Goal: Navigation & Orientation: Find specific page/section

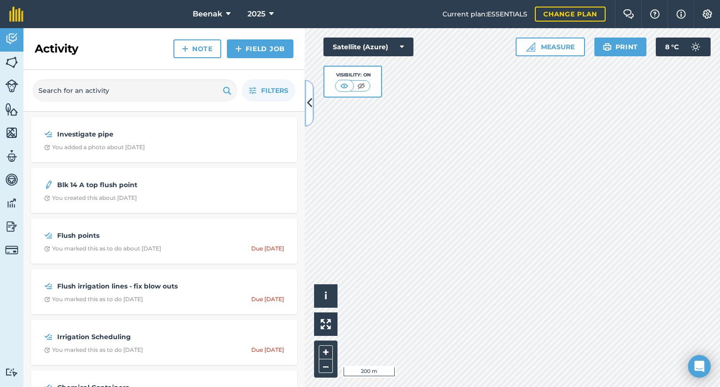
click at [309, 100] on icon at bounding box center [309, 103] width 5 height 16
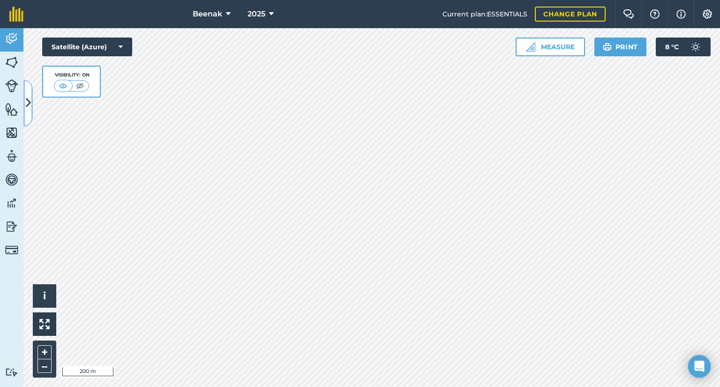
click at [29, 105] on icon at bounding box center [28, 103] width 5 height 16
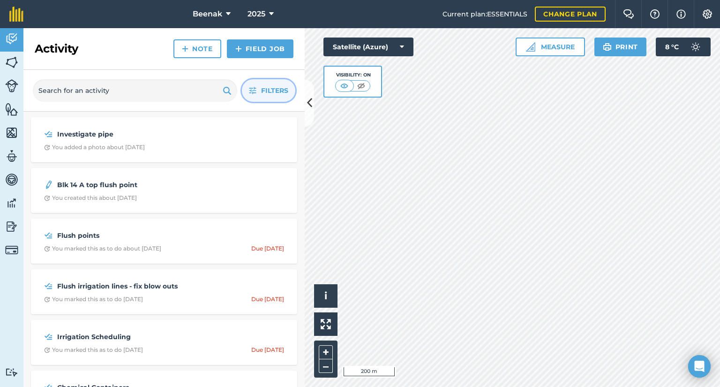
click at [256, 85] on button "Filters" at bounding box center [268, 90] width 53 height 22
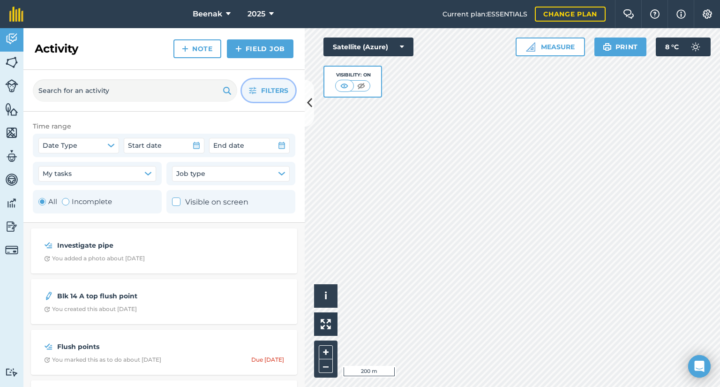
click at [256, 85] on button "Filters" at bounding box center [268, 90] width 53 height 22
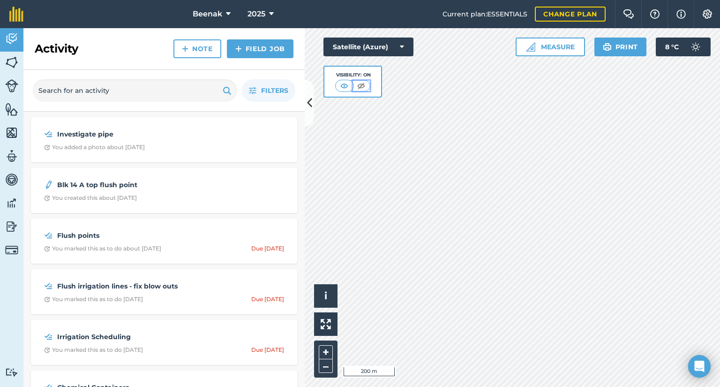
click at [359, 84] on img at bounding box center [361, 85] width 12 height 9
click at [359, 83] on img at bounding box center [362, 85] width 12 height 9
click at [344, 87] on img at bounding box center [345, 85] width 12 height 9
click at [359, 84] on img at bounding box center [361, 85] width 12 height 9
click at [308, 102] on icon at bounding box center [309, 103] width 5 height 16
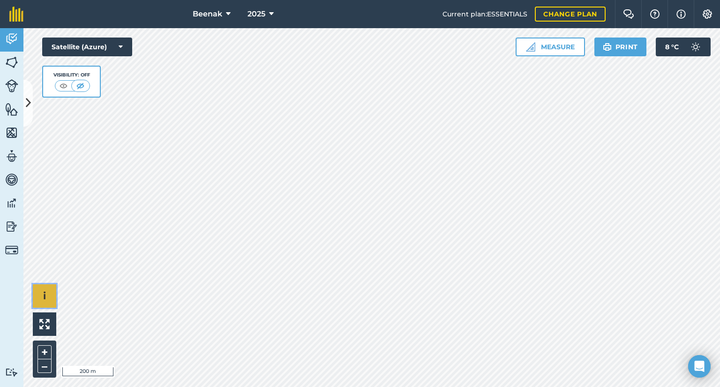
click at [44, 296] on span "i" at bounding box center [44, 296] width 3 height 12
click at [48, 328] on img at bounding box center [44, 324] width 10 height 10
click at [43, 327] on img at bounding box center [44, 324] width 10 height 10
click at [46, 295] on button "›" at bounding box center [44, 295] width 23 height 23
click at [45, 314] on button at bounding box center [44, 323] width 23 height 23
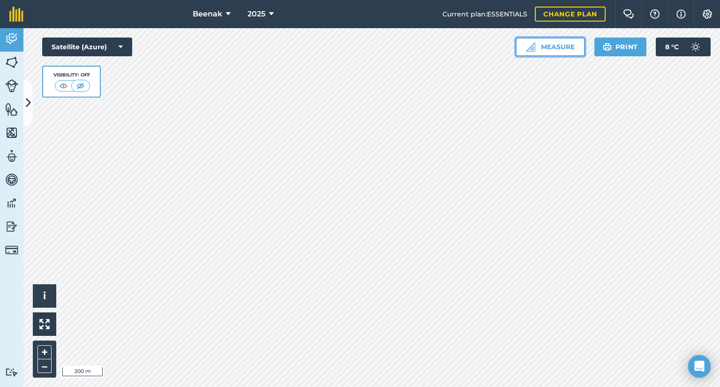
click at [529, 43] on img at bounding box center [530, 46] width 9 height 9
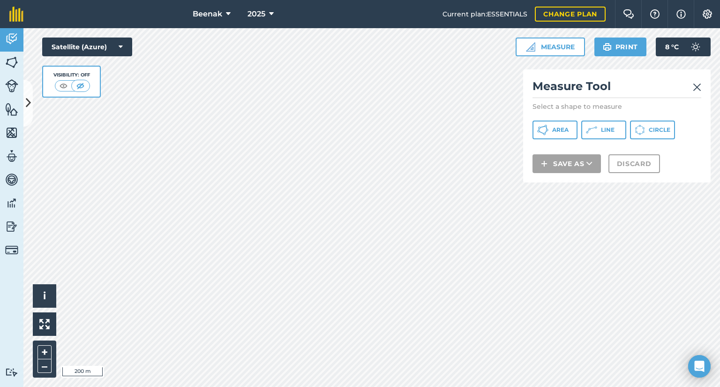
click at [696, 88] on img at bounding box center [697, 87] width 8 height 11
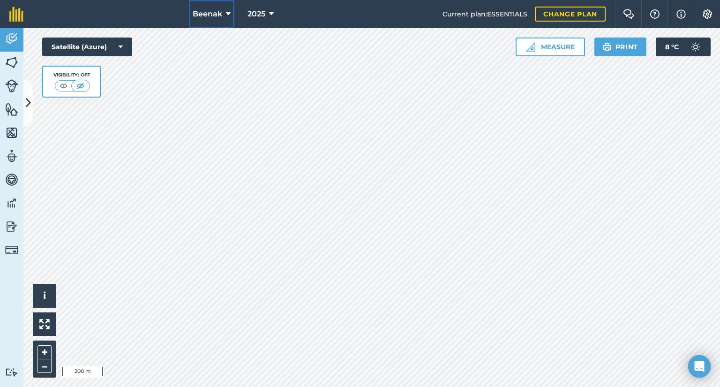
click at [226, 17] on icon at bounding box center [228, 13] width 5 height 11
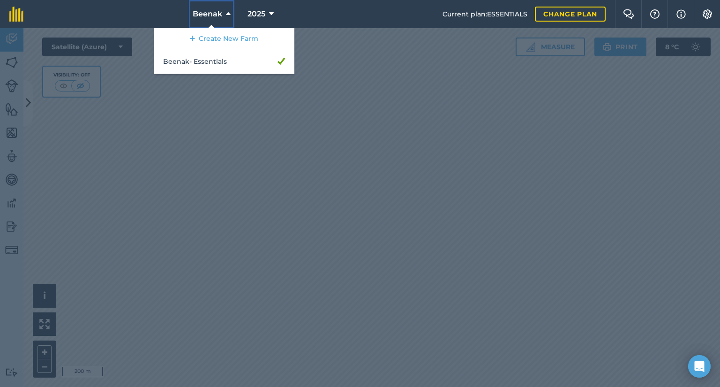
click at [226, 17] on icon at bounding box center [228, 13] width 5 height 11
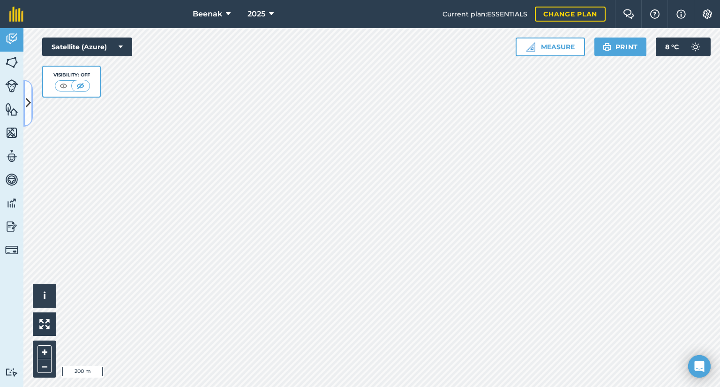
click at [28, 98] on icon at bounding box center [28, 103] width 5 height 16
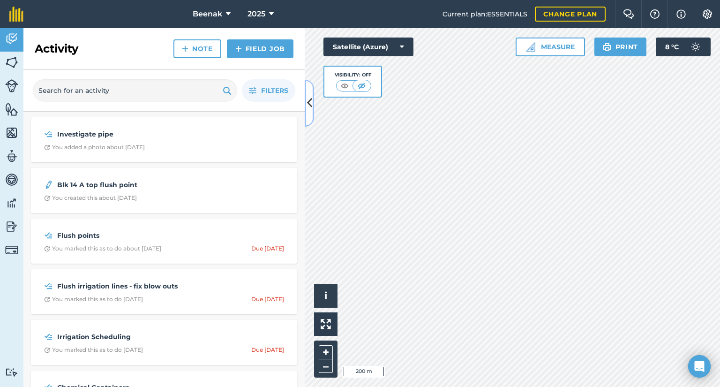
click at [312, 97] on button at bounding box center [309, 103] width 9 height 47
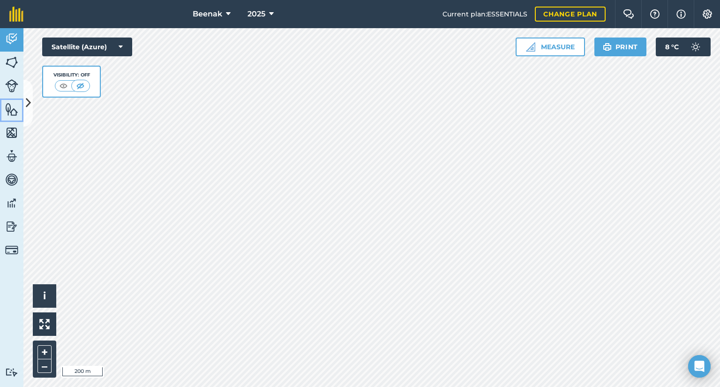
click at [10, 106] on img at bounding box center [11, 109] width 13 height 14
click at [8, 137] on img at bounding box center [11, 133] width 13 height 14
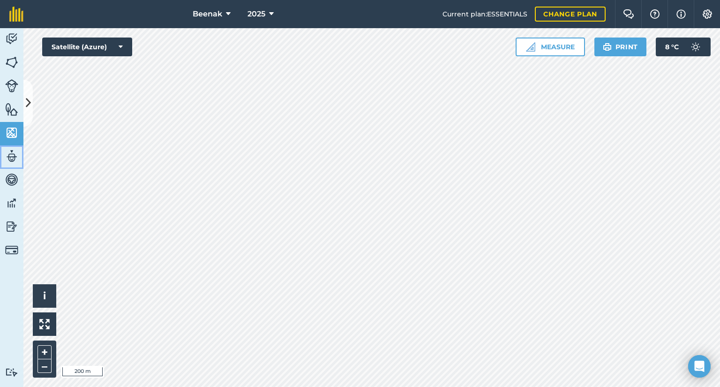
click at [12, 153] on img at bounding box center [11, 156] width 13 height 14
click at [14, 180] on img at bounding box center [11, 179] width 13 height 14
click at [10, 200] on img at bounding box center [11, 203] width 13 height 14
click at [14, 222] on img at bounding box center [11, 226] width 13 height 14
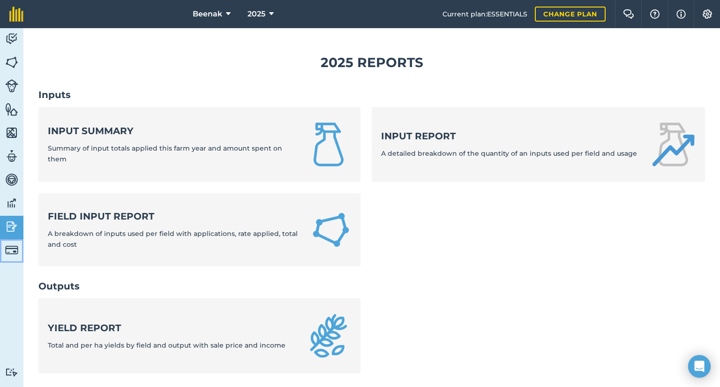
click at [13, 252] on img at bounding box center [11, 249] width 13 height 13
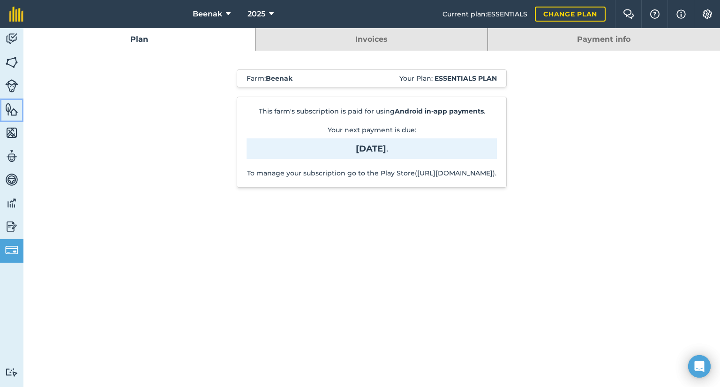
click at [12, 110] on img at bounding box center [11, 109] width 13 height 14
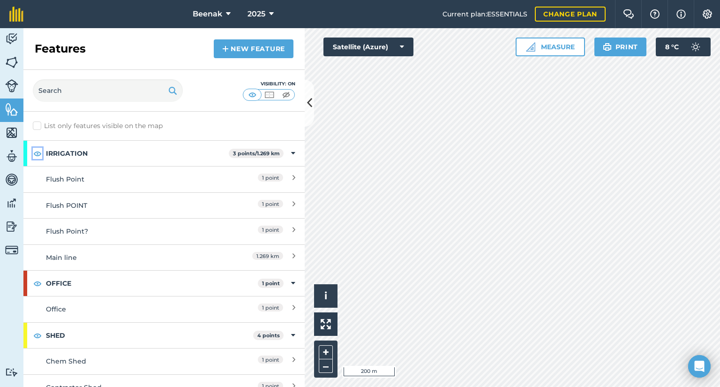
click at [36, 151] on img at bounding box center [37, 153] width 8 height 11
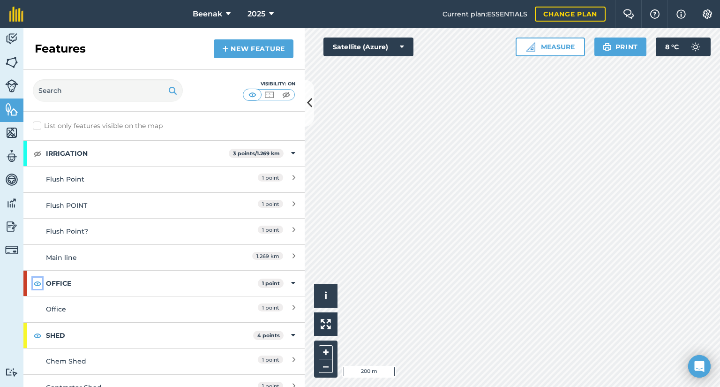
click at [36, 286] on img at bounding box center [37, 282] width 8 height 11
click at [37, 283] on img at bounding box center [37, 282] width 8 height 11
click at [37, 335] on img at bounding box center [37, 334] width 8 height 11
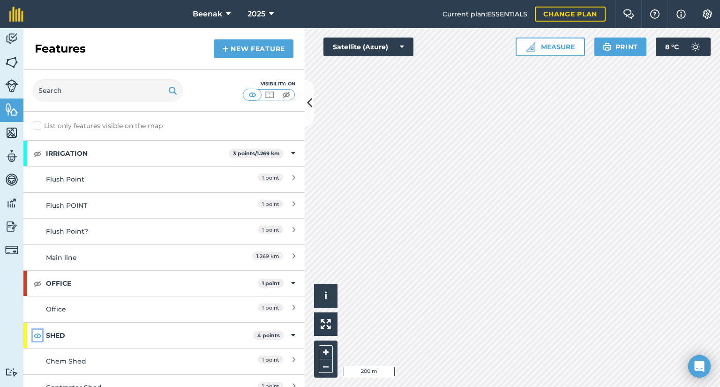
click at [41, 334] on img at bounding box center [37, 334] width 8 height 11
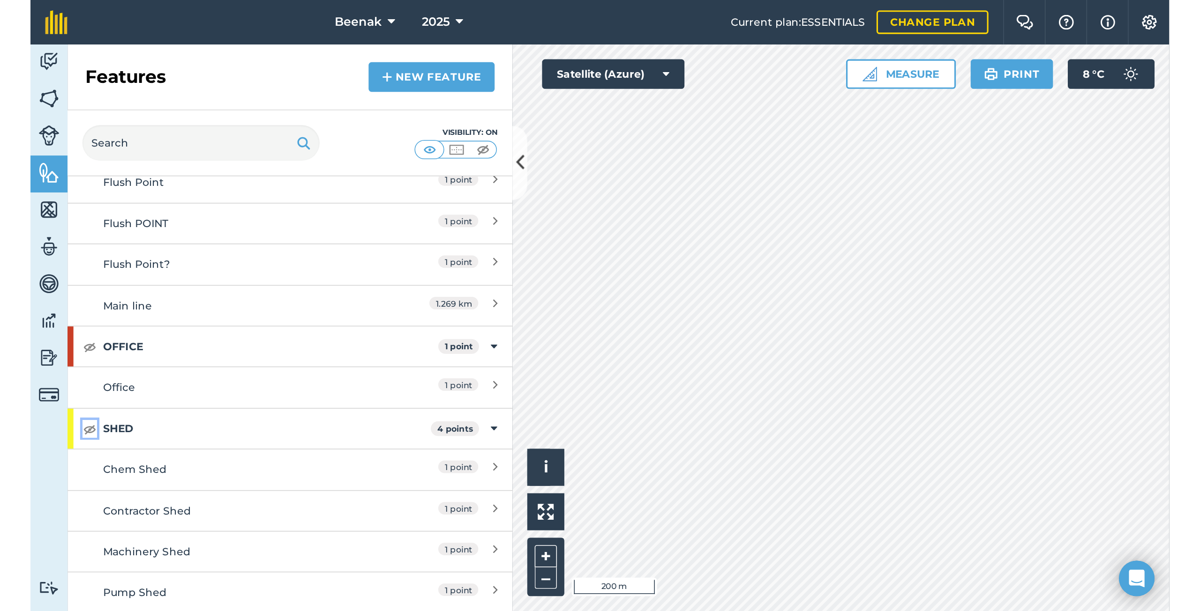
scroll to position [63, 0]
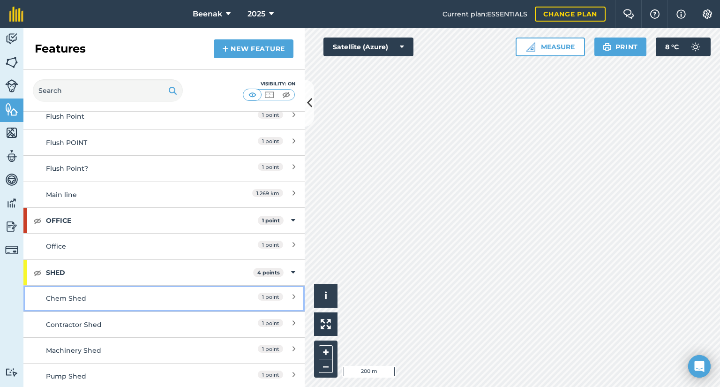
click at [35, 295] on link "Chem Shed 1 point" at bounding box center [163, 298] width 281 height 26
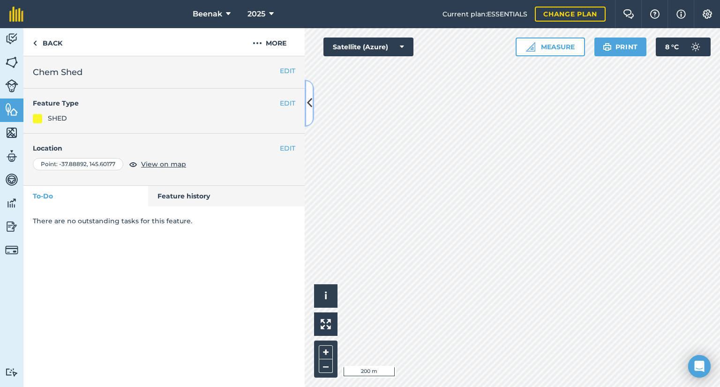
click at [309, 101] on icon at bounding box center [309, 103] width 5 height 16
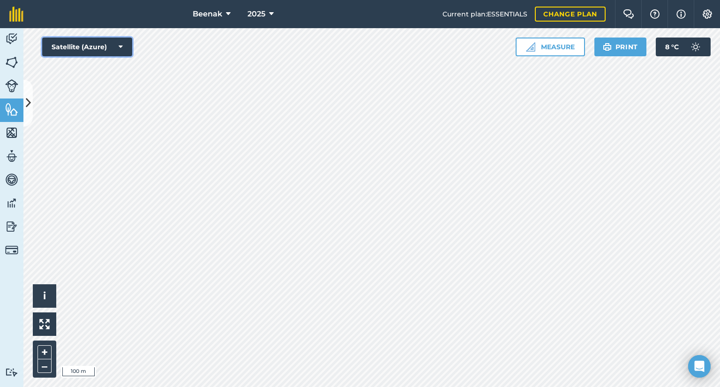
click at [111, 45] on button "Satellite (Azure)" at bounding box center [87, 46] width 90 height 19
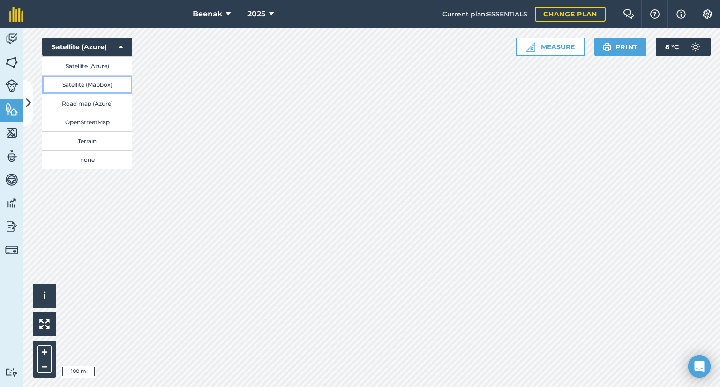
click at [96, 87] on button "Satellite (Mapbox)" at bounding box center [87, 84] width 90 height 19
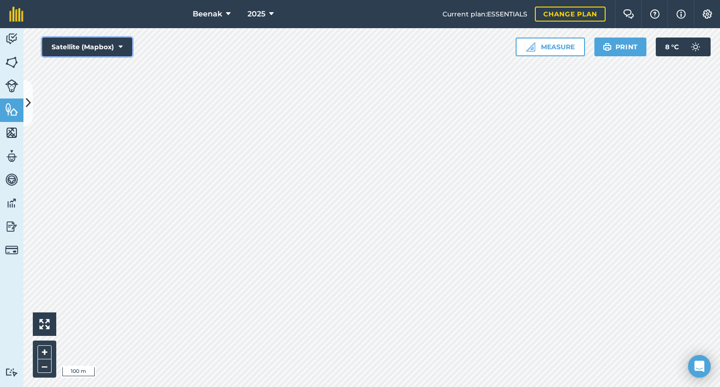
click at [128, 47] on button "Satellite (Mapbox)" at bounding box center [87, 46] width 90 height 19
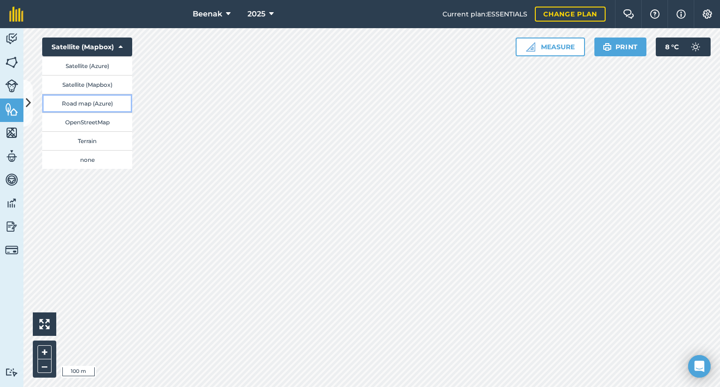
click at [107, 105] on button "Road map (Azure)" at bounding box center [87, 103] width 90 height 19
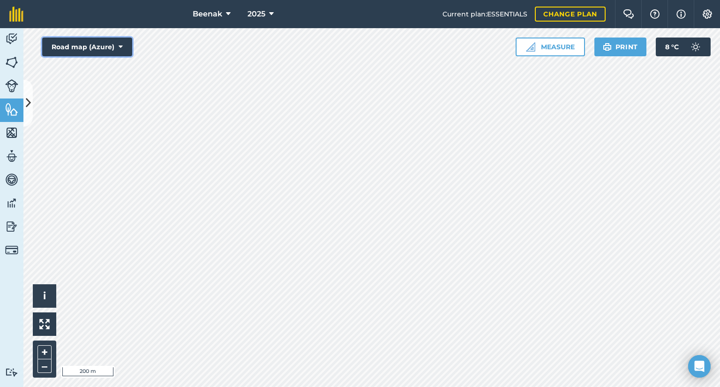
click at [120, 45] on icon at bounding box center [121, 46] width 4 height 9
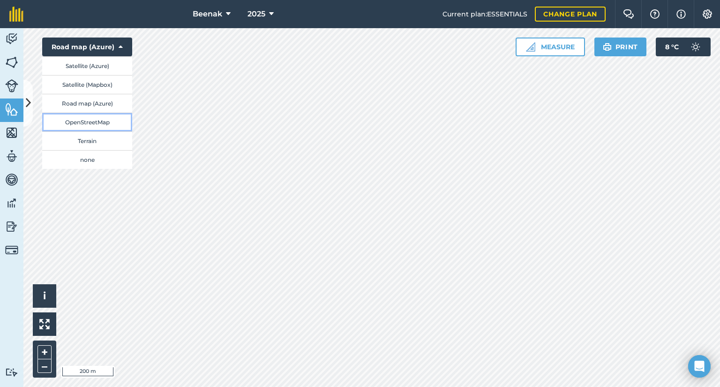
click at [112, 121] on button "OpenStreetMap" at bounding box center [87, 121] width 90 height 19
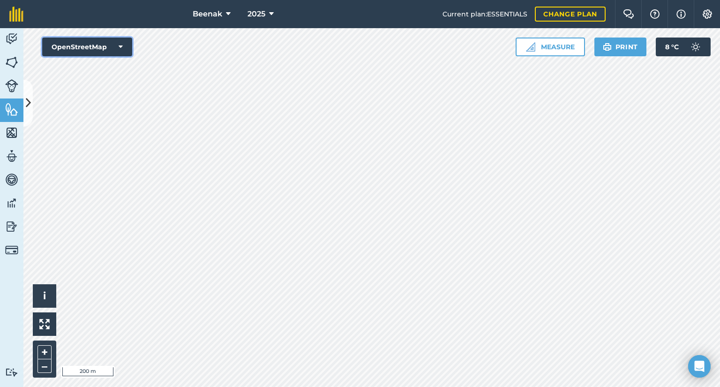
click at [118, 44] on button "OpenStreetMap" at bounding box center [87, 46] width 90 height 19
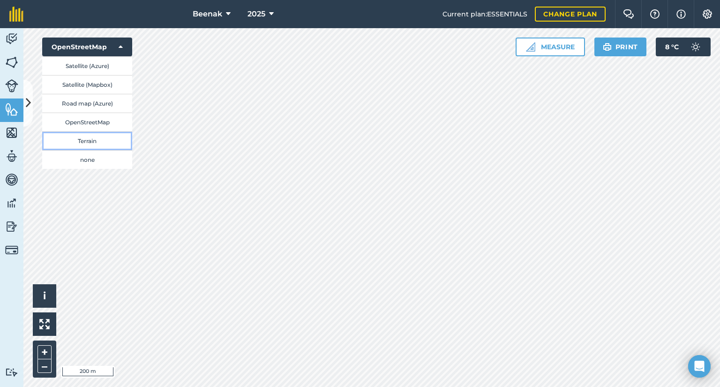
click at [90, 146] on button "Terrain" at bounding box center [87, 140] width 90 height 19
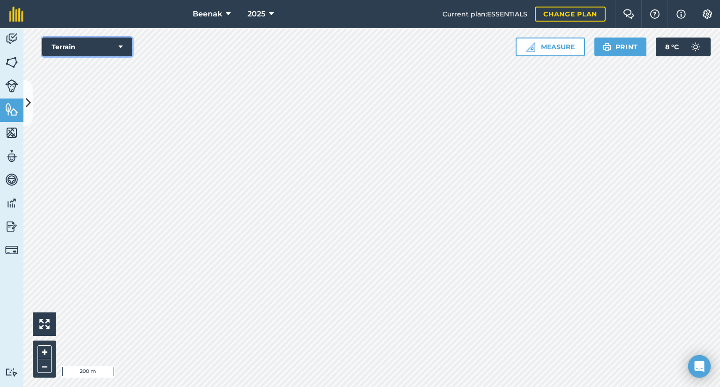
click at [118, 48] on button "Terrain" at bounding box center [87, 46] width 90 height 19
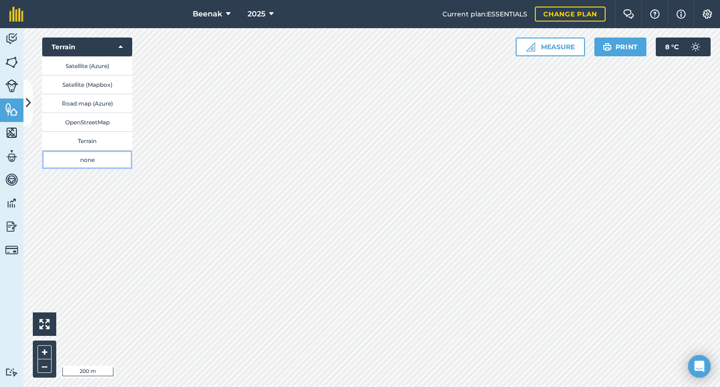
click at [98, 160] on button "none" at bounding box center [87, 159] width 90 height 19
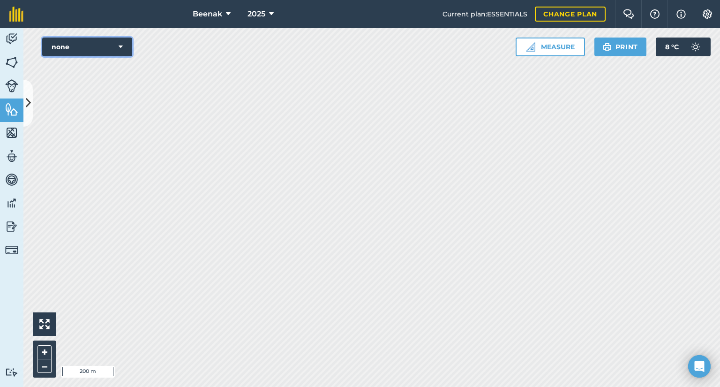
click at [120, 47] on icon at bounding box center [121, 46] width 4 height 9
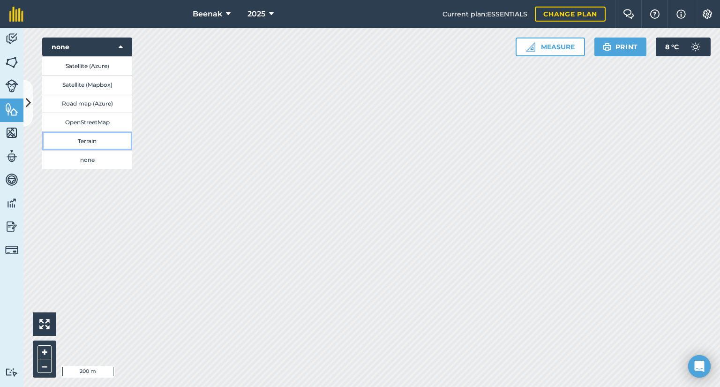
click at [108, 138] on button "Terrain" at bounding box center [87, 140] width 90 height 19
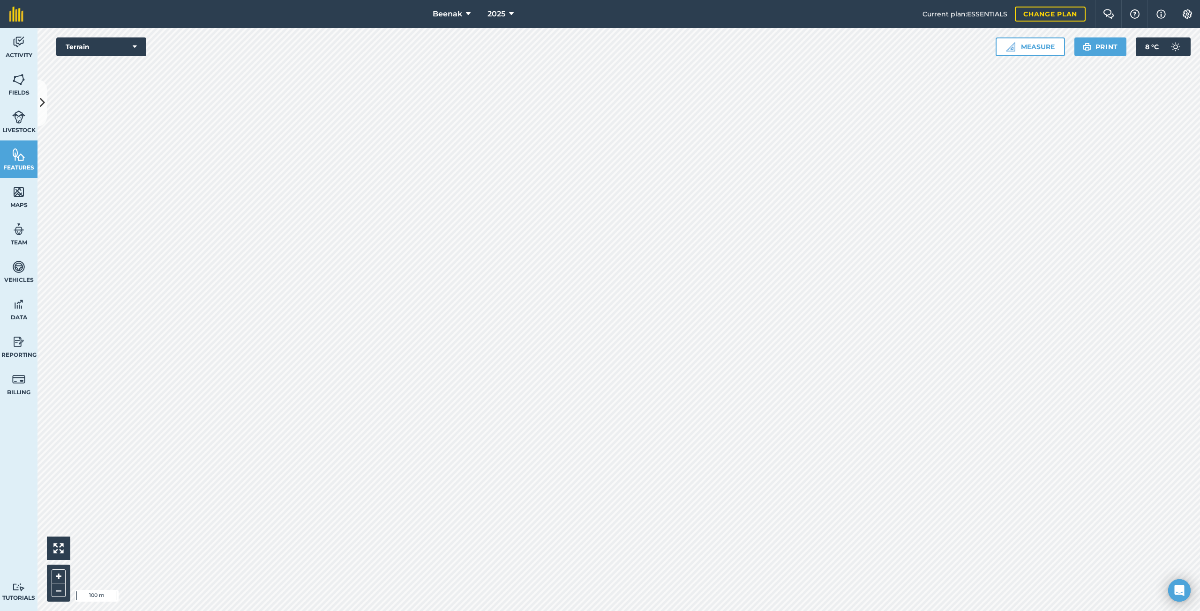
click at [55, 386] on div "+ –" at bounding box center [58, 583] width 23 height 37
click at [56, 386] on button "+" at bounding box center [59, 577] width 14 height 14
click at [56, 386] on button "–" at bounding box center [59, 591] width 14 height 14
click at [140, 42] on button "Terrain" at bounding box center [101, 46] width 90 height 19
click at [109, 125] on button "OpenStreetMap" at bounding box center [101, 121] width 90 height 19
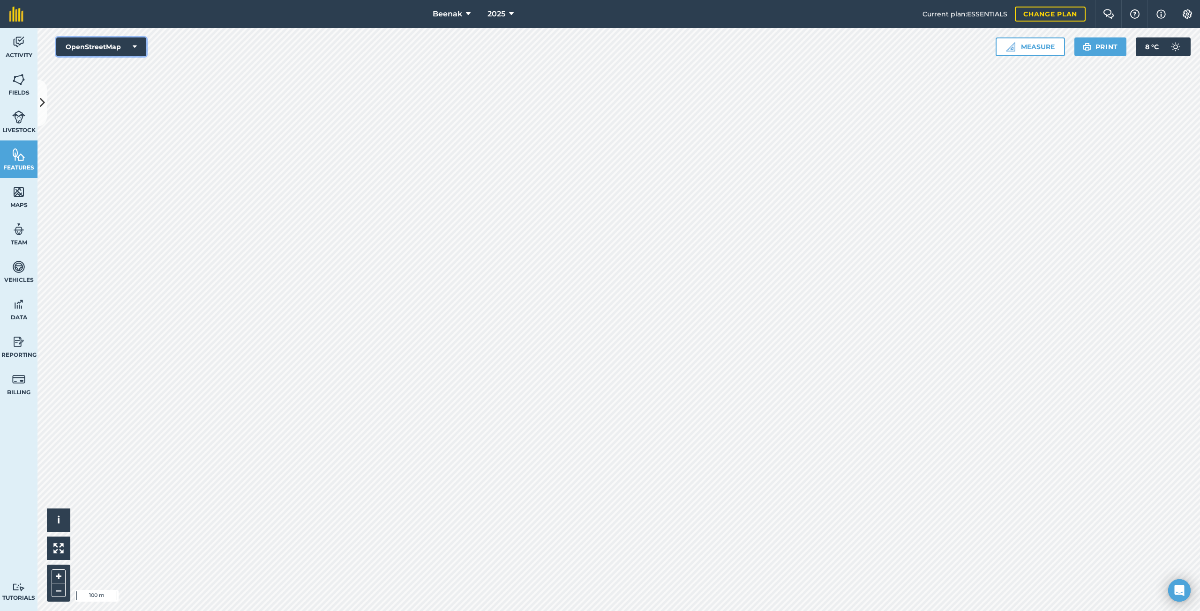
click at [132, 38] on button "OpenStreetMap" at bounding box center [101, 46] width 90 height 19
click at [120, 103] on button "Road map (Azure)" at bounding box center [101, 103] width 90 height 19
click at [137, 49] on button "Road map (Azure)" at bounding box center [101, 46] width 90 height 19
click at [121, 87] on button "Satellite (Mapbox)" at bounding box center [101, 84] width 90 height 19
click at [115, 48] on button "Satellite (Mapbox)" at bounding box center [101, 46] width 90 height 19
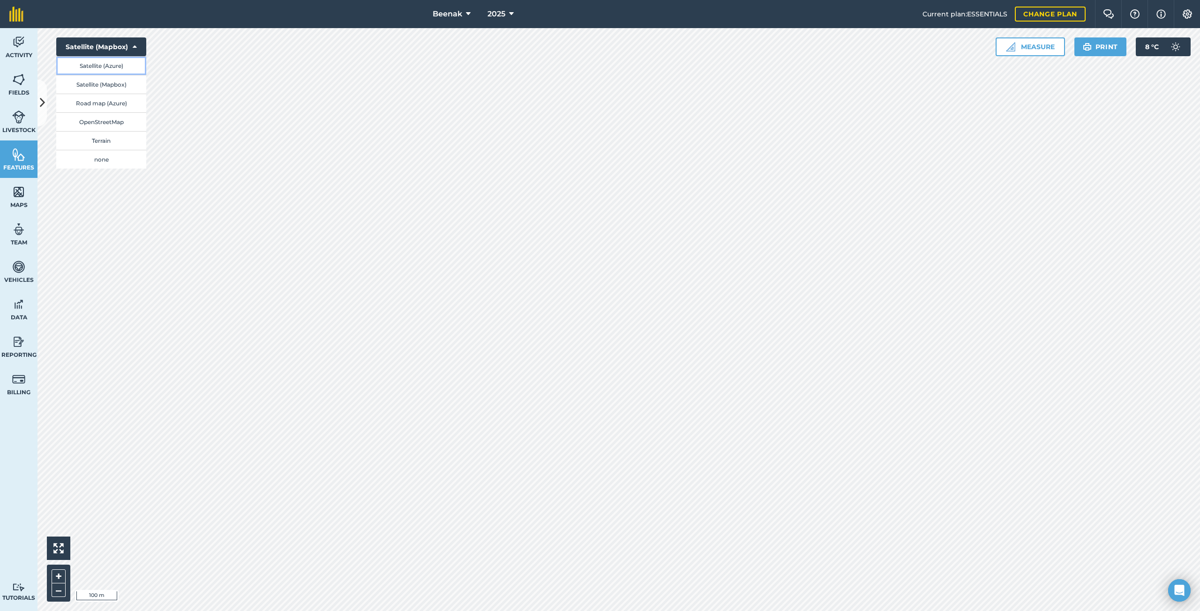
click at [115, 59] on button "Satellite (Azure)" at bounding box center [101, 65] width 90 height 19
click at [130, 45] on button "Satellite (Azure)" at bounding box center [101, 46] width 90 height 19
click at [127, 84] on button "Satellite (Mapbox)" at bounding box center [101, 84] width 90 height 19
click at [130, 52] on button "Satellite (Mapbox)" at bounding box center [101, 46] width 90 height 19
click at [126, 69] on button "Satellite (Azure)" at bounding box center [101, 65] width 90 height 19
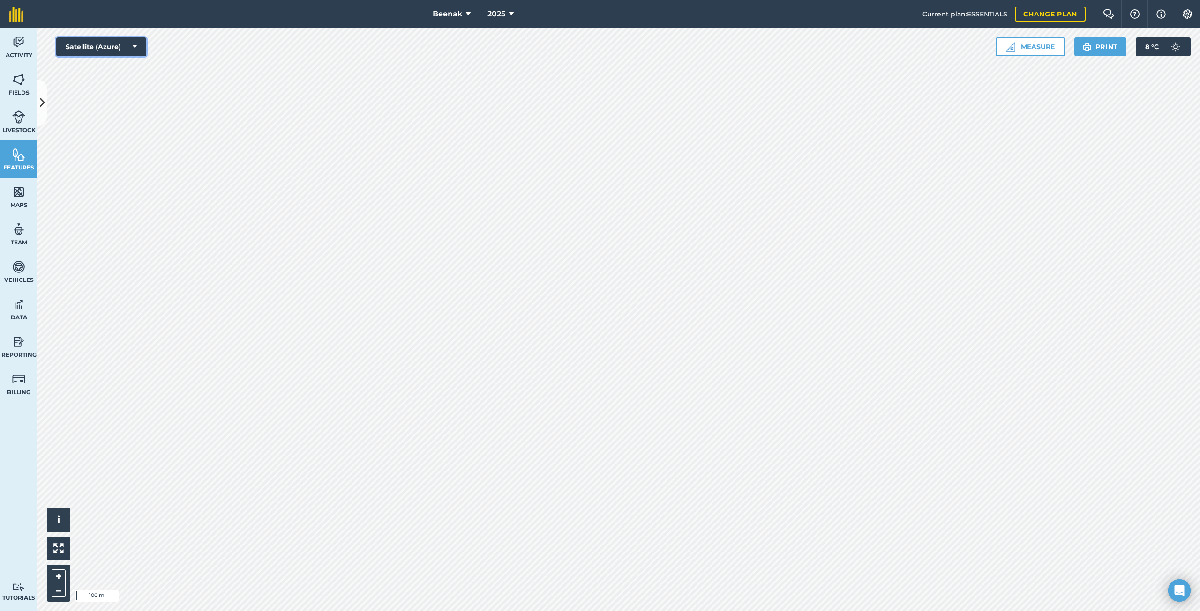
click at [133, 47] on icon at bounding box center [135, 46] width 4 height 9
click at [137, 45] on button "Satellite (Azure)" at bounding box center [101, 46] width 90 height 19
click at [120, 84] on button "Satellite (Mapbox)" at bounding box center [101, 84] width 90 height 19
click at [128, 45] on button "Satellite (Mapbox)" at bounding box center [101, 46] width 90 height 19
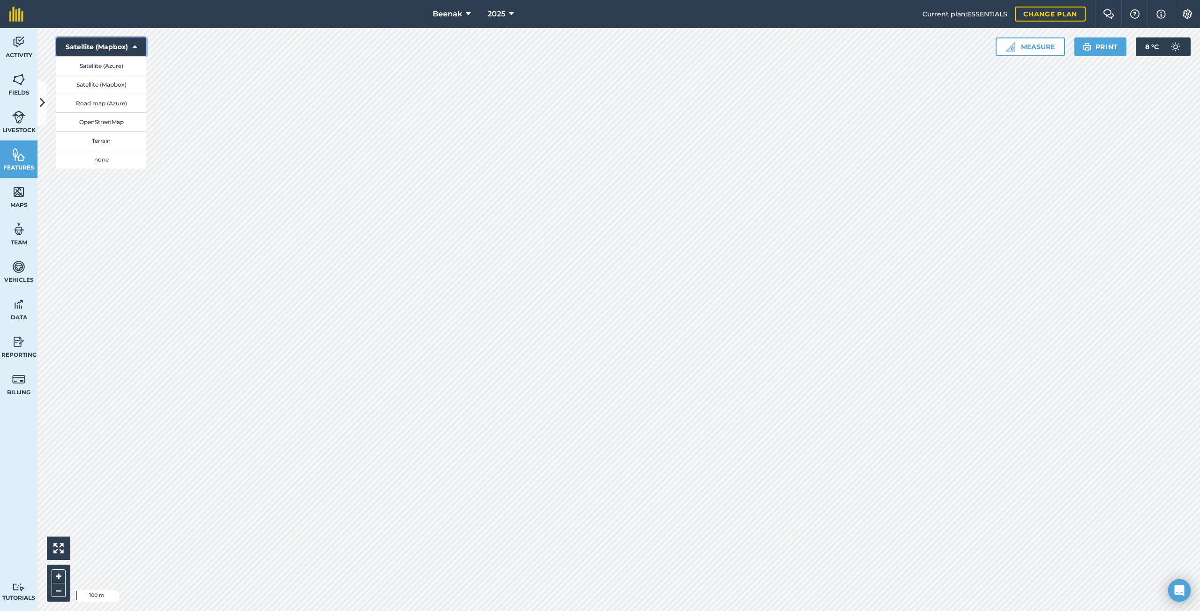
click at [142, 48] on button "Satellite (Mapbox)" at bounding box center [101, 46] width 90 height 19
click at [135, 46] on icon at bounding box center [135, 46] width 4 height 9
click at [131, 46] on button "Satellite (Mapbox)" at bounding box center [101, 46] width 90 height 19
click at [134, 46] on icon at bounding box center [135, 46] width 4 height 9
click at [124, 67] on button "Satellite (Azure)" at bounding box center [101, 65] width 90 height 19
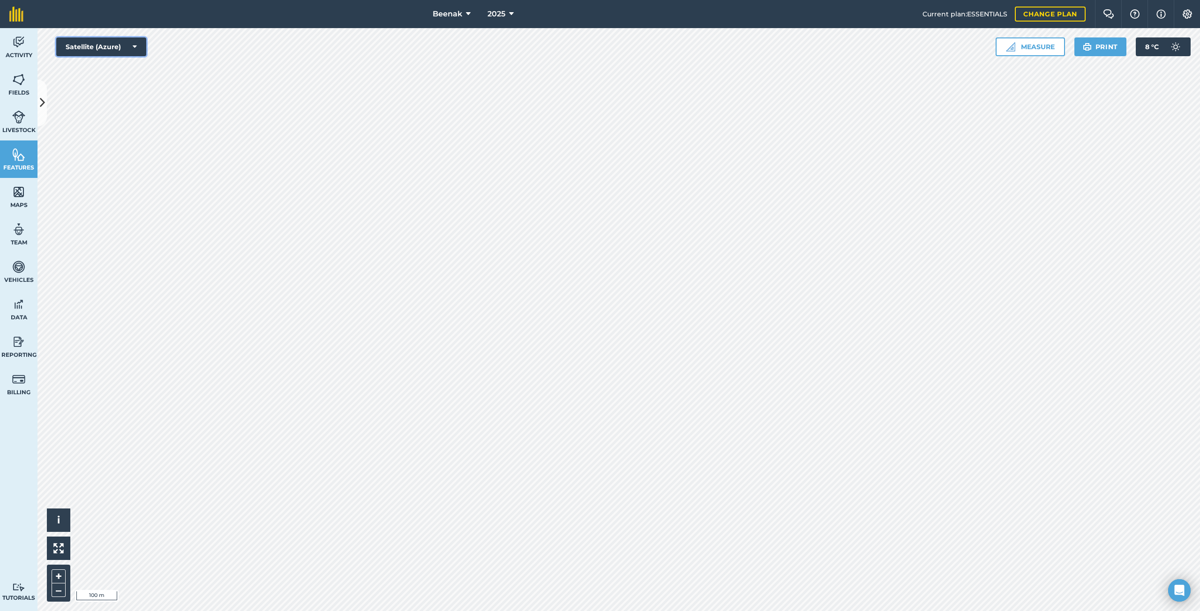
click at [136, 44] on icon at bounding box center [135, 46] width 4 height 9
click at [119, 81] on button "Satellite (Mapbox)" at bounding box center [101, 84] width 90 height 19
click at [143, 46] on button "Satellite (Mapbox)" at bounding box center [101, 46] width 90 height 19
click at [123, 105] on button "Road map (Azure)" at bounding box center [101, 103] width 90 height 19
click at [719, 46] on img at bounding box center [1175, 46] width 19 height 19
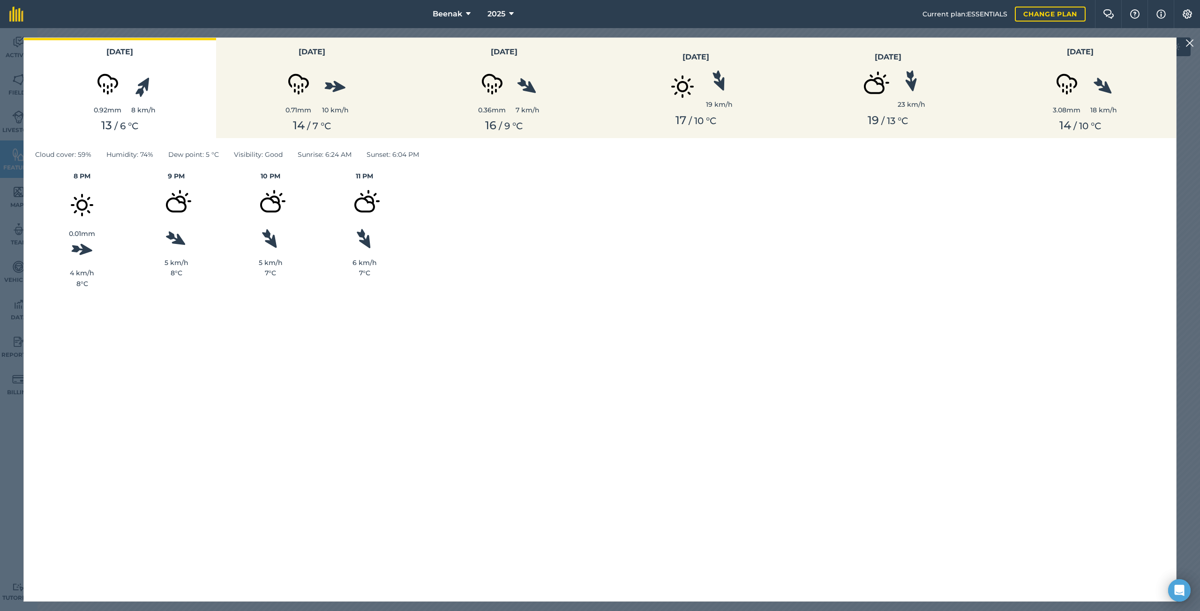
click at [719, 42] on img at bounding box center [1189, 42] width 8 height 11
